Goal: Task Accomplishment & Management: Manage account settings

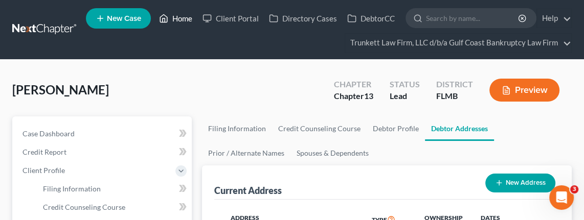
click at [182, 17] on link "Home" at bounding box center [175, 18] width 43 height 18
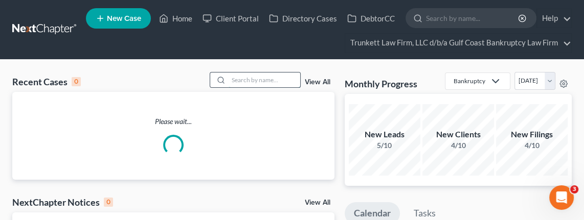
click at [250, 77] on input "search" at bounding box center [265, 80] width 72 height 15
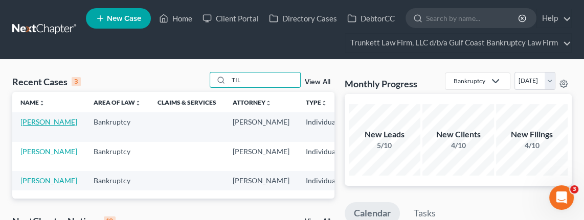
type input "TIL"
click at [25, 126] on link "[PERSON_NAME]" at bounding box center [48, 122] width 57 height 9
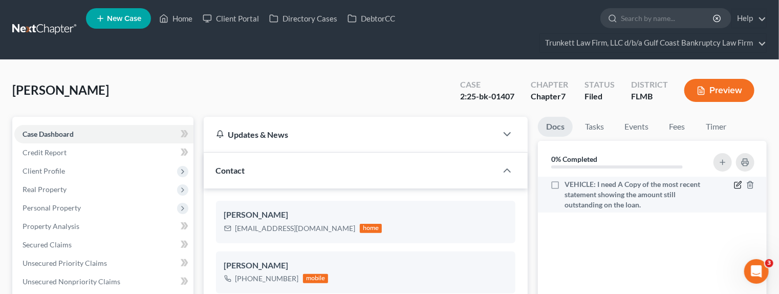
click at [486, 183] on icon "button" at bounding box center [738, 184] width 5 height 5
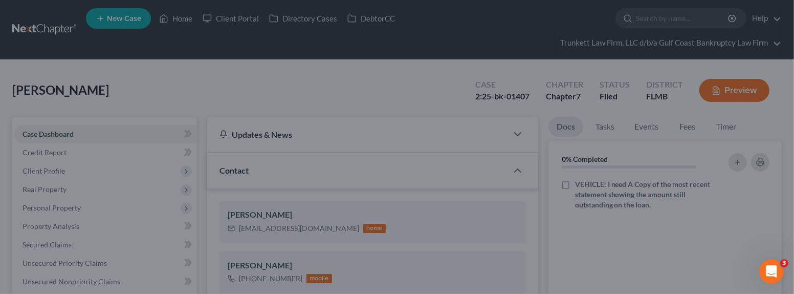
click at [486, 183] on div "Edit Document Checklist × Task Name * VEHICLE: I need A Copy of the most recent…" at bounding box center [397, 147] width 794 height 294
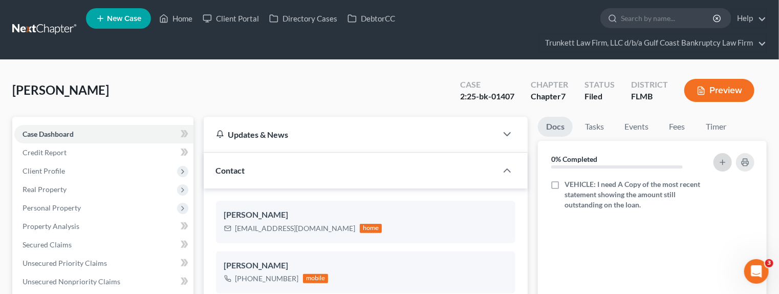
click at [486, 159] on icon "button" at bounding box center [722, 162] width 8 height 8
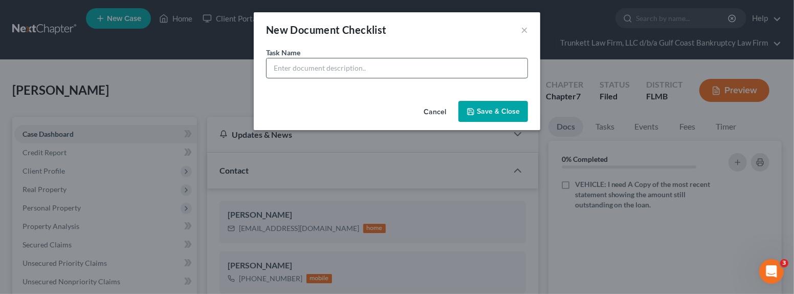
click at [346, 71] on input "text" at bounding box center [397, 67] width 261 height 19
type input "p"
type input "P&L PLEASE SIGN & DATE ATTACHED FORM"
click at [486, 104] on button "Save & Close" at bounding box center [493, 111] width 70 height 21
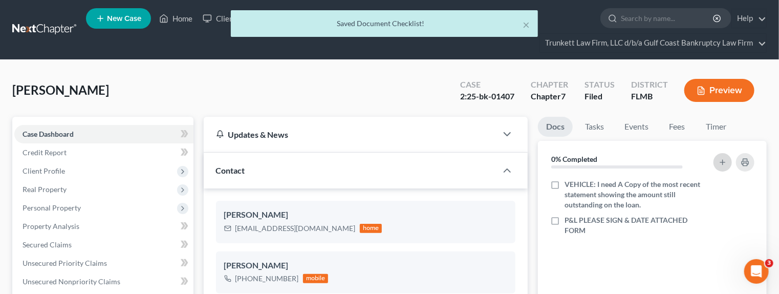
click at [486, 158] on icon "button" at bounding box center [722, 162] width 8 height 8
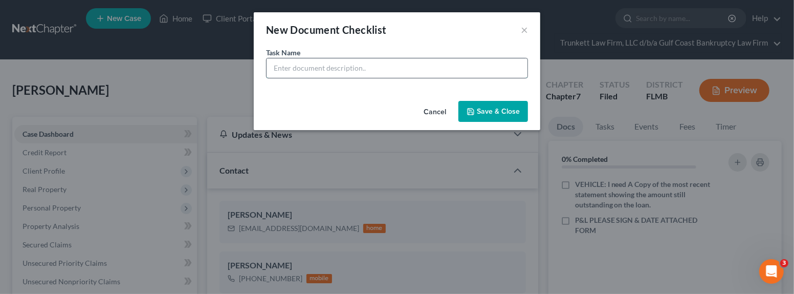
click at [405, 64] on input "text" at bounding box center [397, 67] width 261 height 19
click at [348, 65] on input "BANK STATEMENTS: Account Ending #3677 I need July Statement or a Transaction Re…" at bounding box center [397, 67] width 261 height 19
click at [397, 67] on input "BANK STATEMENTS: Account Ending #3677 I need July Bank Statement or a Transacti…" at bounding box center [397, 67] width 261 height 19
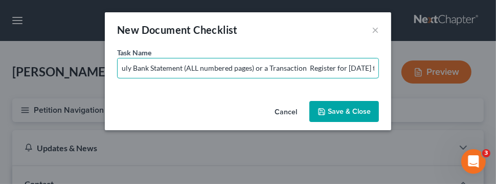
scroll to position [0, 184]
drag, startPoint x: 353, startPoint y: 66, endPoint x: 403, endPoint y: 67, distance: 49.6
click at [403, 67] on div "New Document Checklist × Task Name * BANK STATEMENTS: Account Ending #3677 I ne…" at bounding box center [248, 92] width 496 height 184
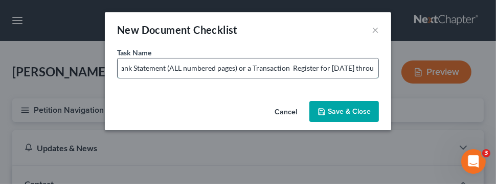
click at [374, 67] on input "BANK STATEMENTS: Account Ending #3677 I need July Bank Statement (ALL numbered …" at bounding box center [248, 67] width 261 height 19
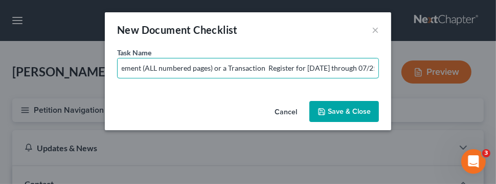
scroll to position [0, 213]
type input "BANK STATEMENTS: Account Ending #3677 I need July Bank Statement (ALL numbered …"
click at [357, 108] on button "Save & Close" at bounding box center [344, 111] width 70 height 21
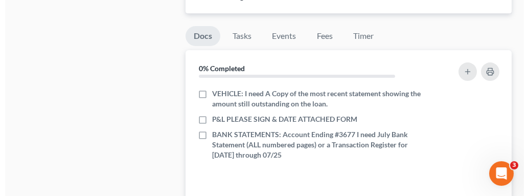
scroll to position [737, 0]
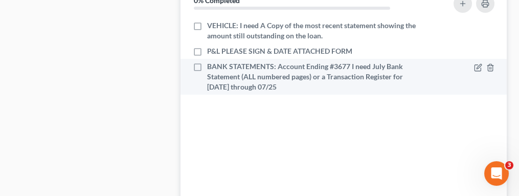
click at [208, 61] on span "BANK STATEMENTS: Account Ending #3677 I need July Bank Statement (ALL numbered …" at bounding box center [312, 76] width 210 height 31
click at [211, 61] on input "BANK STATEMENTS: Account Ending #3677 I need July Bank Statement (ALL numbered …" at bounding box center [214, 64] width 7 height 7
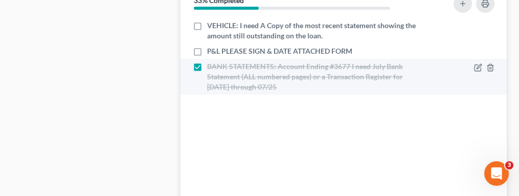
click at [207, 61] on label "BANK STATEMENTS: Account Ending #3677 I need July Bank Statement (ALL numbered …" at bounding box center [312, 76] width 210 height 31
click at [211, 61] on input "BANK STATEMENTS: Account Ending #3677 I need July Bank Statement (ALL numbered …" at bounding box center [214, 64] width 7 height 7
checkbox input "false"
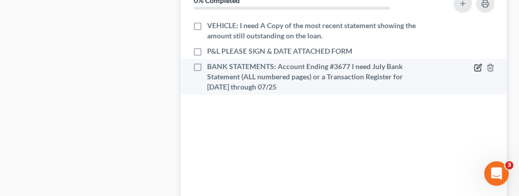
click at [476, 67] on icon "button" at bounding box center [478, 67] width 8 height 8
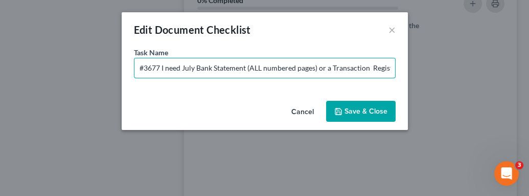
scroll to position [0, 213]
drag, startPoint x: 139, startPoint y: 65, endPoint x: 454, endPoint y: 71, distance: 315.2
click at [454, 71] on div "Edit Document Checklist × Task Name * BANK STATEMENTS: Account Ending #3677 I n…" at bounding box center [264, 98] width 529 height 196
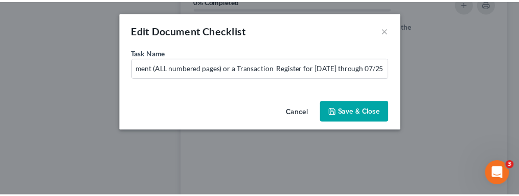
scroll to position [0, 0]
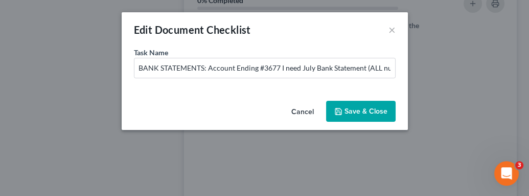
click at [355, 111] on button "Save & Close" at bounding box center [361, 111] width 70 height 21
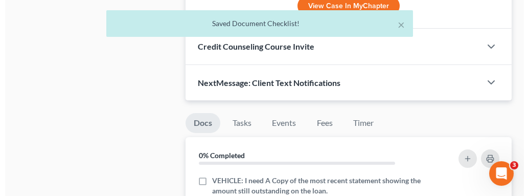
scroll to position [601, 0]
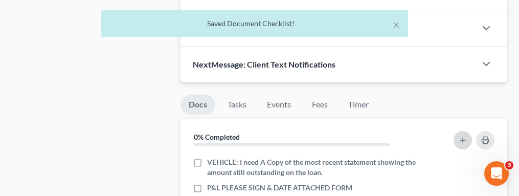
click at [464, 140] on line "button" at bounding box center [462, 140] width 5 height 0
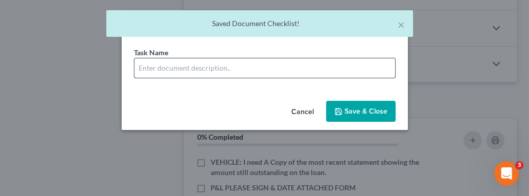
click at [185, 64] on input "text" at bounding box center [265, 67] width 261 height 19
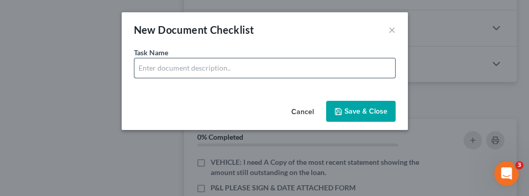
paste input "BANK STATEMENTS: Account Ending #3677 I need July Bank Statement (ALL numbered …"
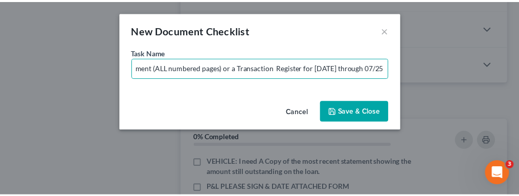
scroll to position [0, 0]
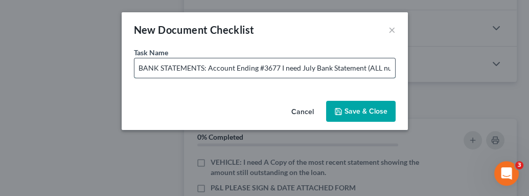
drag, startPoint x: 249, startPoint y: 71, endPoint x: 170, endPoint y: 75, distance: 79.4
click at [170, 75] on input "BANK STATEMENTS: Account Ending #3677 I need July Bank Statement (ALL numbered …" at bounding box center [265, 67] width 261 height 19
click at [277, 70] on input "BANK STATEMENTS: Account Ending #3677 I need July Bank Statement (ALL numbered …" at bounding box center [265, 67] width 261 height 19
type input "BANK STATEMENTS: Account Ending #9596 I need July Bank Statement (ALL numbered …"
click at [356, 107] on button "Save & Close" at bounding box center [361, 111] width 70 height 21
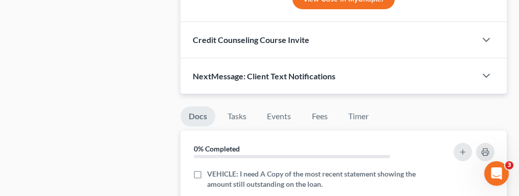
scroll to position [601, 0]
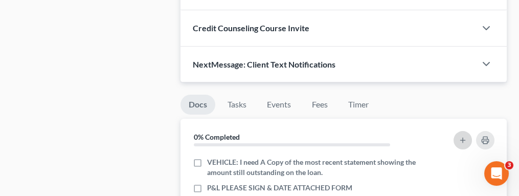
click at [458, 134] on button "button" at bounding box center [463, 140] width 18 height 18
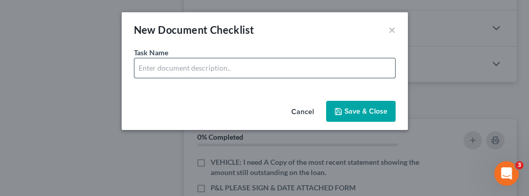
click at [253, 67] on input "text" at bounding box center [265, 67] width 261 height 19
type input "BANK STATEMENTS: Bank Statemens"
click at [301, 104] on button "Cancel" at bounding box center [302, 112] width 39 height 20
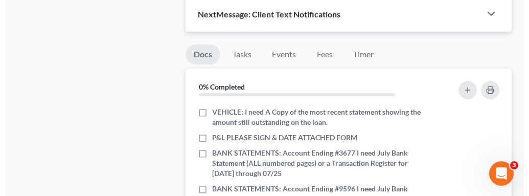
scroll to position [669, 0]
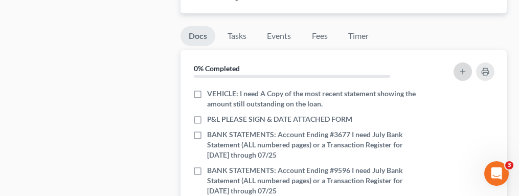
click at [459, 68] on icon "button" at bounding box center [463, 72] width 8 height 8
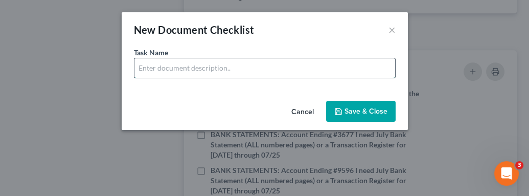
click at [275, 64] on input "text" at bounding box center [265, 67] width 261 height 19
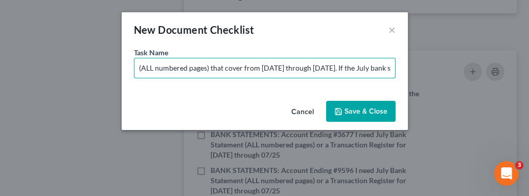
scroll to position [0, 0]
drag, startPoint x: 391, startPoint y: 68, endPoint x: 129, endPoint y: 83, distance: 262.9
click at [129, 83] on div "Task Name * BANK STATEMENTS for Account ending #1732 (ALL numbered pages) that …" at bounding box center [265, 72] width 286 height 50
type input "BANK STATEMENTS for Account ending #1732 (ALL numbered pages) that cover from […"
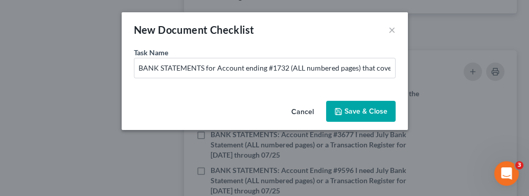
click at [363, 108] on button "Save & Close" at bounding box center [361, 111] width 70 height 21
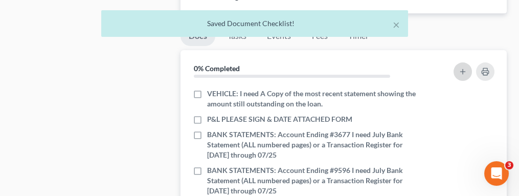
click at [460, 70] on icon "button" at bounding box center [463, 72] width 8 height 8
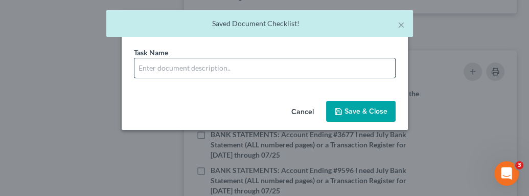
click at [198, 68] on input "text" at bounding box center [265, 67] width 261 height 19
paste input "BANK STATEMENTS for Account ending #1732 (ALL numbered pages) that cover from […"
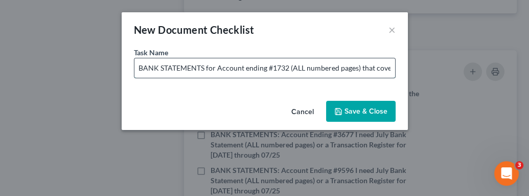
drag, startPoint x: 204, startPoint y: 71, endPoint x: 233, endPoint y: 61, distance: 30.7
click at [233, 61] on input "BANK STATEMENTS for Account ending #1732 (ALL numbered pages) that cover from […" at bounding box center [265, 67] width 261 height 19
click at [284, 68] on input "BANK STATEMENTS for Account ending #1732 (ALL numbered pages) that cover from […" at bounding box center [265, 67] width 261 height 19
type input "BANK STATEMENTS for Account ending #5019 (ALL numbered pages) that cover from […"
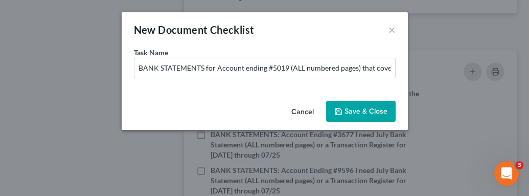
click at [349, 110] on button "Save & Close" at bounding box center [361, 111] width 70 height 21
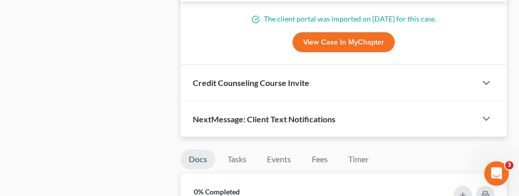
scroll to position [601, 0]
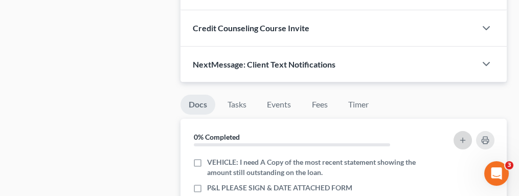
click at [457, 134] on button "button" at bounding box center [463, 140] width 18 height 18
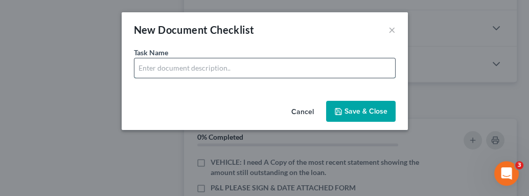
click at [174, 67] on input "text" at bounding box center [265, 67] width 261 height 19
drag, startPoint x: 316, startPoint y: 71, endPoint x: 322, endPoint y: 69, distance: 6.5
click at [316, 71] on input "EMAILED TO CLIENT ON 8/18 NEED NO LATER THAN" at bounding box center [265, 67] width 261 height 19
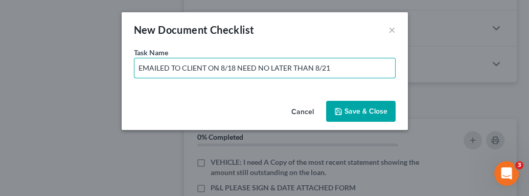
type input "EMAILED TO CLIENT ON 8/18 NEED NO LATER THAN 8/21"
click at [369, 109] on button "Save & Close" at bounding box center [361, 111] width 70 height 21
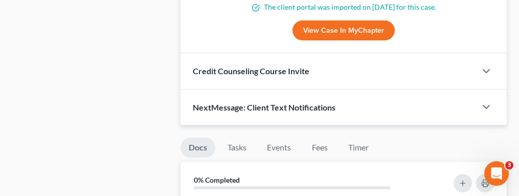
scroll to position [669, 0]
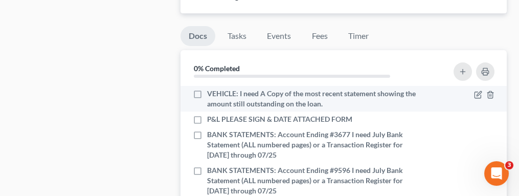
click at [208, 89] on span "VEHICLE: I need A Copy of the most recent statement showing the amount still ou…" at bounding box center [312, 99] width 210 height 20
click at [211, 89] on input "VEHICLE: I need A Copy of the most recent statement showing the amount still ou…" at bounding box center [214, 92] width 7 height 7
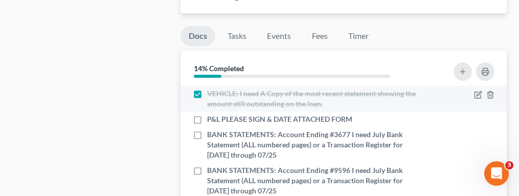
click at [207, 89] on label "VEHICLE: I need A Copy of the most recent statement showing the amount still ou…" at bounding box center [312, 99] width 210 height 20
click at [211, 89] on input "VEHICLE: I need A Copy of the most recent statement showing the amount still ou…" at bounding box center [214, 92] width 7 height 7
checkbox input "false"
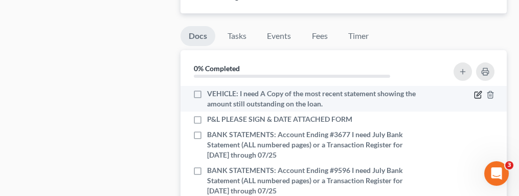
click at [474, 91] on icon "button" at bounding box center [478, 95] width 8 height 8
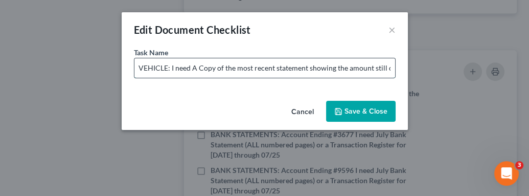
click at [138, 66] on input "VEHICLE: I need A Copy of the most recent statement showing the amount still ou…" at bounding box center [265, 67] width 261 height 19
type input "1. VEHICLE: I need A Copy of the most recent statement showing the amount still…"
click at [358, 102] on button "Save & Close" at bounding box center [361, 111] width 70 height 21
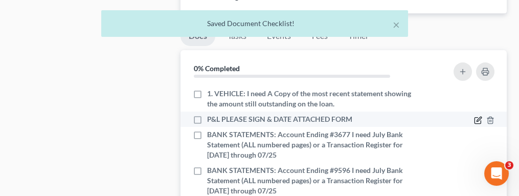
click at [475, 117] on icon "button" at bounding box center [478, 120] width 6 height 6
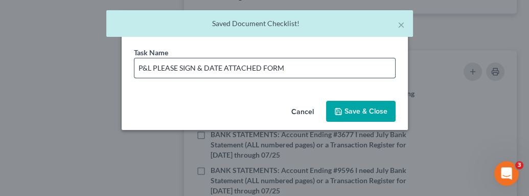
click at [138, 65] on input "P&L PLEASE SIGN & DATE ATTACHED FORM" at bounding box center [265, 67] width 261 height 19
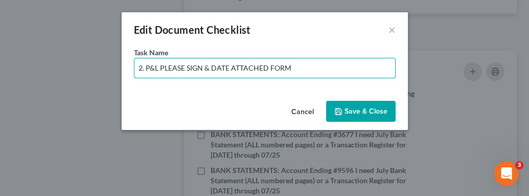
type input "2. P&L PLEASE SIGN & DATE ATTACHED FORM"
click at [357, 113] on button "Save & Close" at bounding box center [361, 111] width 70 height 21
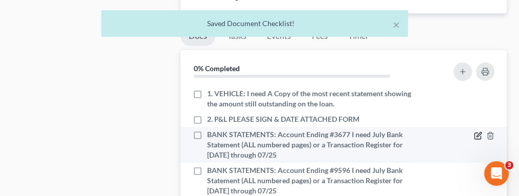
click at [474, 131] on icon "button" at bounding box center [478, 135] width 8 height 8
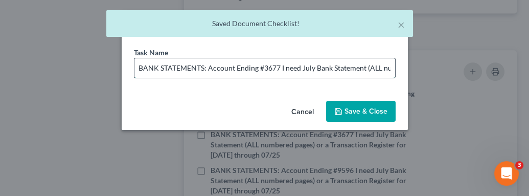
click at [137, 65] on input "BANK STATEMENTS: Account Ending #3677 I need July Bank Statement (ALL numbered …" at bounding box center [265, 67] width 261 height 19
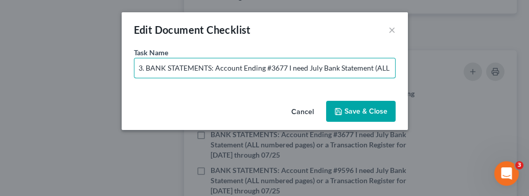
type input "3. BANK STATEMENTS: Account Ending #3677 I need July Bank Statement (ALL number…"
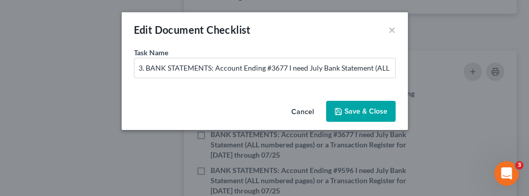
click at [349, 110] on button "Save & Close" at bounding box center [361, 111] width 70 height 21
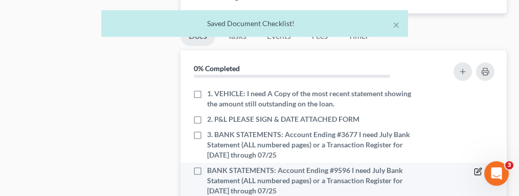
click at [475, 168] on icon "button" at bounding box center [478, 171] width 6 height 6
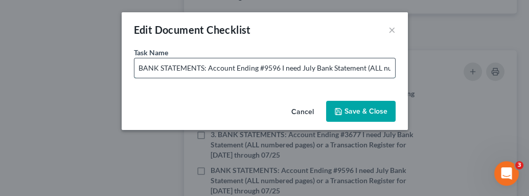
click at [138, 66] on input "BANK STATEMENTS: Account Ending #9596 I need July Bank Statement (ALL numbered …" at bounding box center [265, 67] width 261 height 19
type input "4. BANK STATEMENTS: Account Ending #9596 I need July Bank Statement (ALL number…"
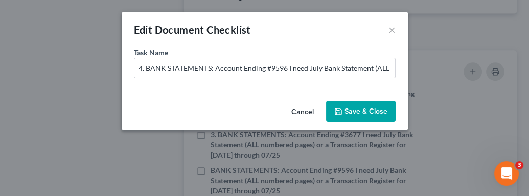
click at [343, 101] on button "Save & Close" at bounding box center [361, 111] width 70 height 21
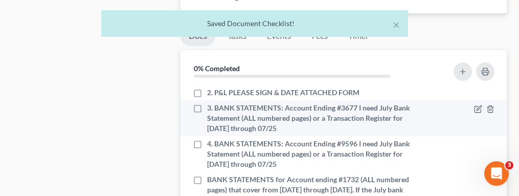
scroll to position [737, 0]
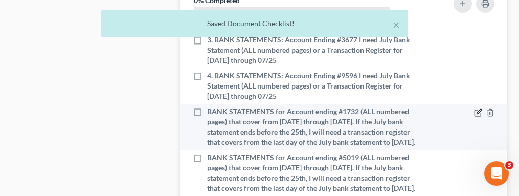
click at [474, 108] on icon "button" at bounding box center [478, 112] width 8 height 8
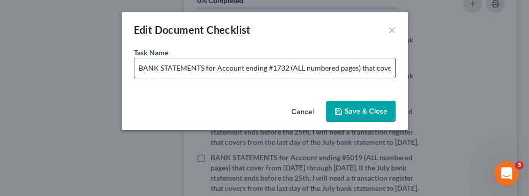
click at [138, 68] on input "BANK STATEMENTS for Account ending #1732 (ALL numbered pages) that cover from […" at bounding box center [265, 67] width 261 height 19
type input "5. BANK STATEMENTS for Account ending #1732 (ALL numbered pages) that cover fro…"
click at [353, 102] on button "Save & Close" at bounding box center [361, 111] width 70 height 21
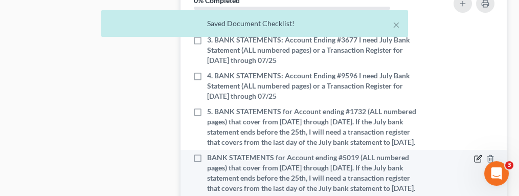
click at [474, 154] on icon "button" at bounding box center [478, 158] width 8 height 8
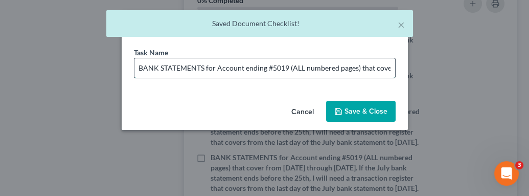
click at [139, 67] on input "BANK STATEMENTS for Account ending #5019 (ALL numbered pages) that cover from […" at bounding box center [265, 67] width 261 height 19
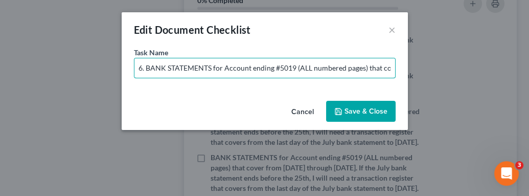
type input "6. BANK STATEMENTS for Account ending #5019 (ALL numbered pages) that cover fro…"
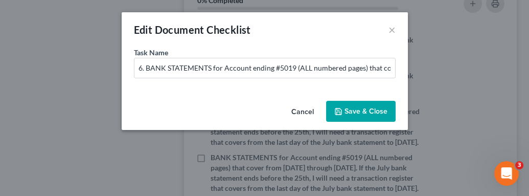
click at [349, 104] on button "Save & Close" at bounding box center [361, 111] width 70 height 21
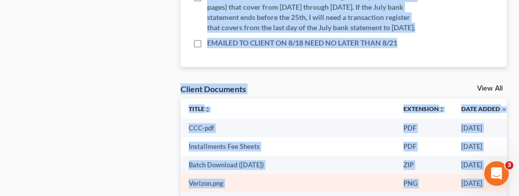
scroll to position [924, 0]
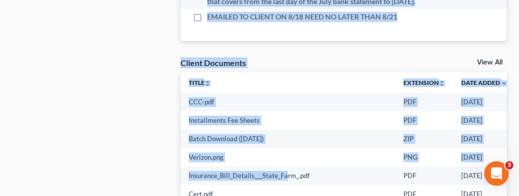
drag, startPoint x: 207, startPoint y: 87, endPoint x: 345, endPoint y: 3, distance: 161.6
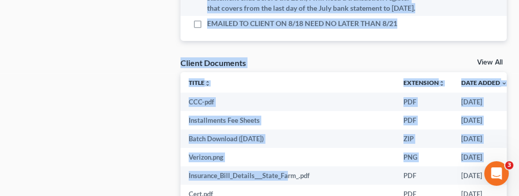
scroll to position [0, 0]
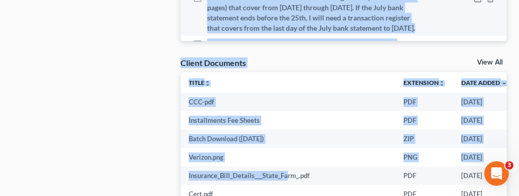
copy ul "1. VEHICLE: I need A Copy of the most recent statement showing the amount still…"
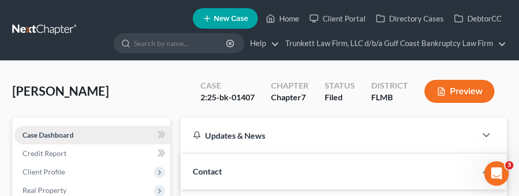
click at [70, 136] on span "Case Dashboard" at bounding box center [48, 134] width 51 height 9
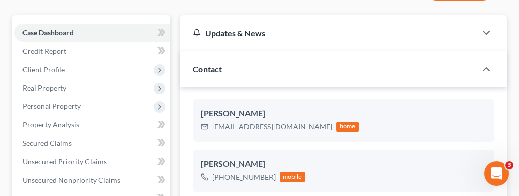
scroll to position [136, 0]
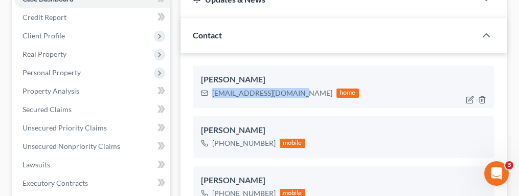
drag, startPoint x: 210, startPoint y: 90, endPoint x: 294, endPoint y: 90, distance: 84.4
click at [294, 90] on div "[EMAIL_ADDRESS][DOMAIN_NAME] home" at bounding box center [280, 92] width 158 height 13
copy div "[EMAIL_ADDRESS][DOMAIN_NAME]"
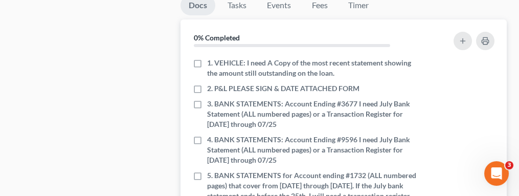
scroll to position [682, 0]
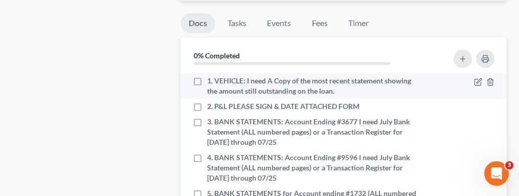
click at [207, 76] on div "1. VEHICLE: I need A Copy of the most recent statement showing the amount still…" at bounding box center [305, 86] width 224 height 20
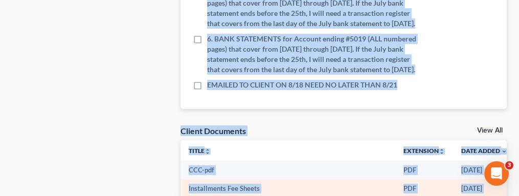
scroll to position [902, 0]
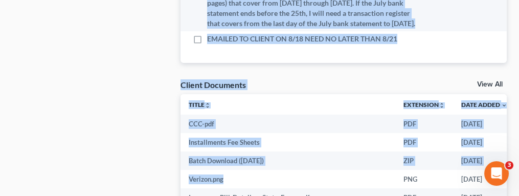
drag, startPoint x: 207, startPoint y: 75, endPoint x: 305, endPoint y: 21, distance: 112.6
copy ul "1. VEHICLE: I need A Copy of the most recent statement showing the amount still…"
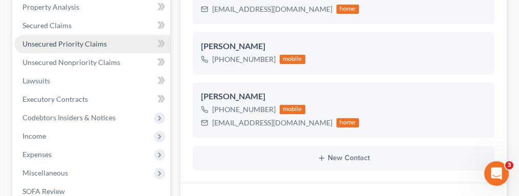
scroll to position [0, 0]
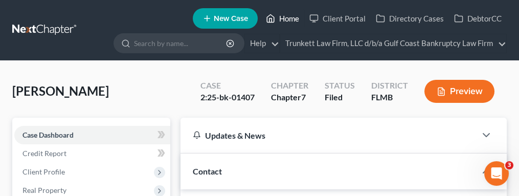
click at [288, 14] on link "Home" at bounding box center [282, 18] width 43 height 18
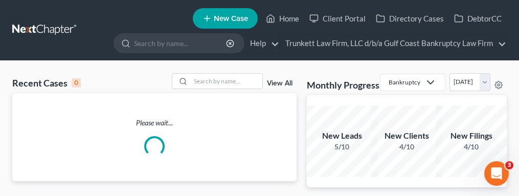
click at [280, 81] on link "View All" at bounding box center [280, 83] width 26 height 7
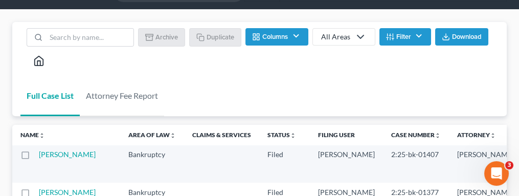
scroll to position [136, 0]
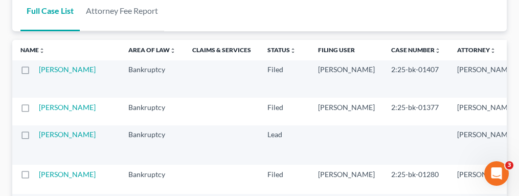
click at [383, 56] on th "Case Number unfold_more expand_more expand_less" at bounding box center [416, 50] width 66 height 20
click at [391, 46] on link "Case Number unfold_more expand_more expand_less" at bounding box center [416, 50] width 50 height 8
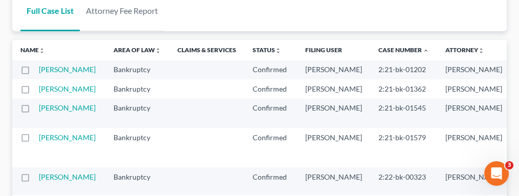
click at [370, 60] on td "2:21-bk-01202" at bounding box center [403, 69] width 67 height 19
click at [370, 52] on th "Case Number unfold_more expand_more expand_less" at bounding box center [403, 50] width 67 height 20
click at [372, 54] on th "Case Number unfold_more expand_more expand_less" at bounding box center [403, 50] width 67 height 20
click at [379, 48] on link "Case Number unfold_more expand_more expand_less" at bounding box center [404, 50] width 51 height 8
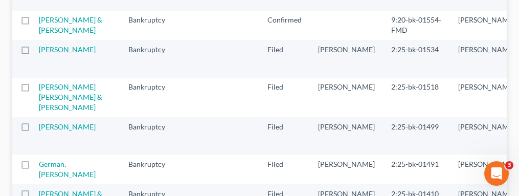
scroll to position [0, 0]
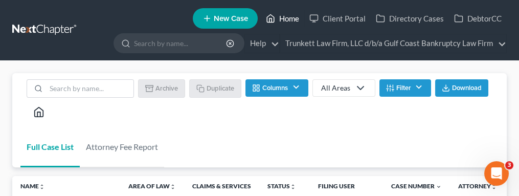
click at [291, 19] on link "Home" at bounding box center [282, 18] width 43 height 18
